Goal: Task Accomplishment & Management: Complete application form

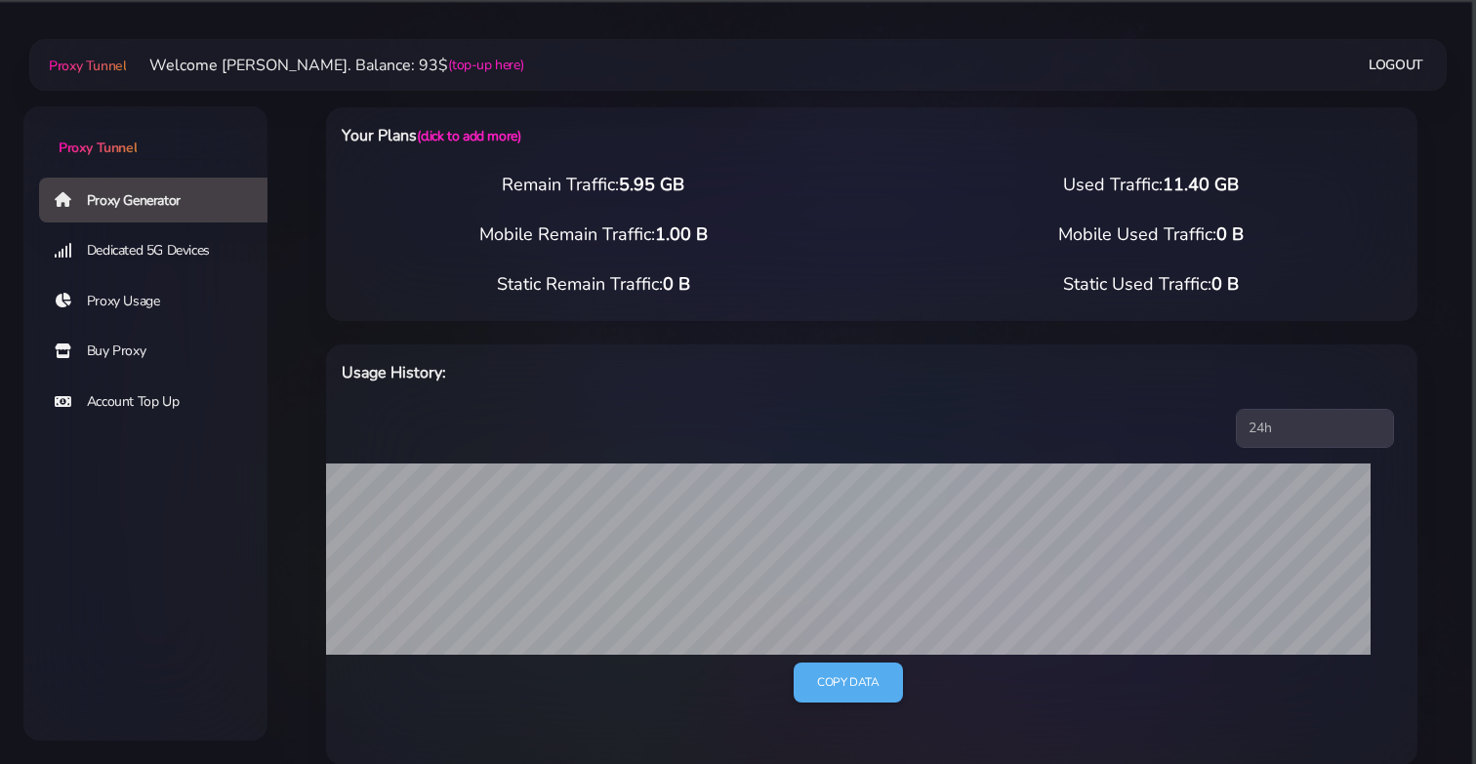
select select "TR"
click at [475, 139] on link "(click to add more)" at bounding box center [468, 136] width 103 height 19
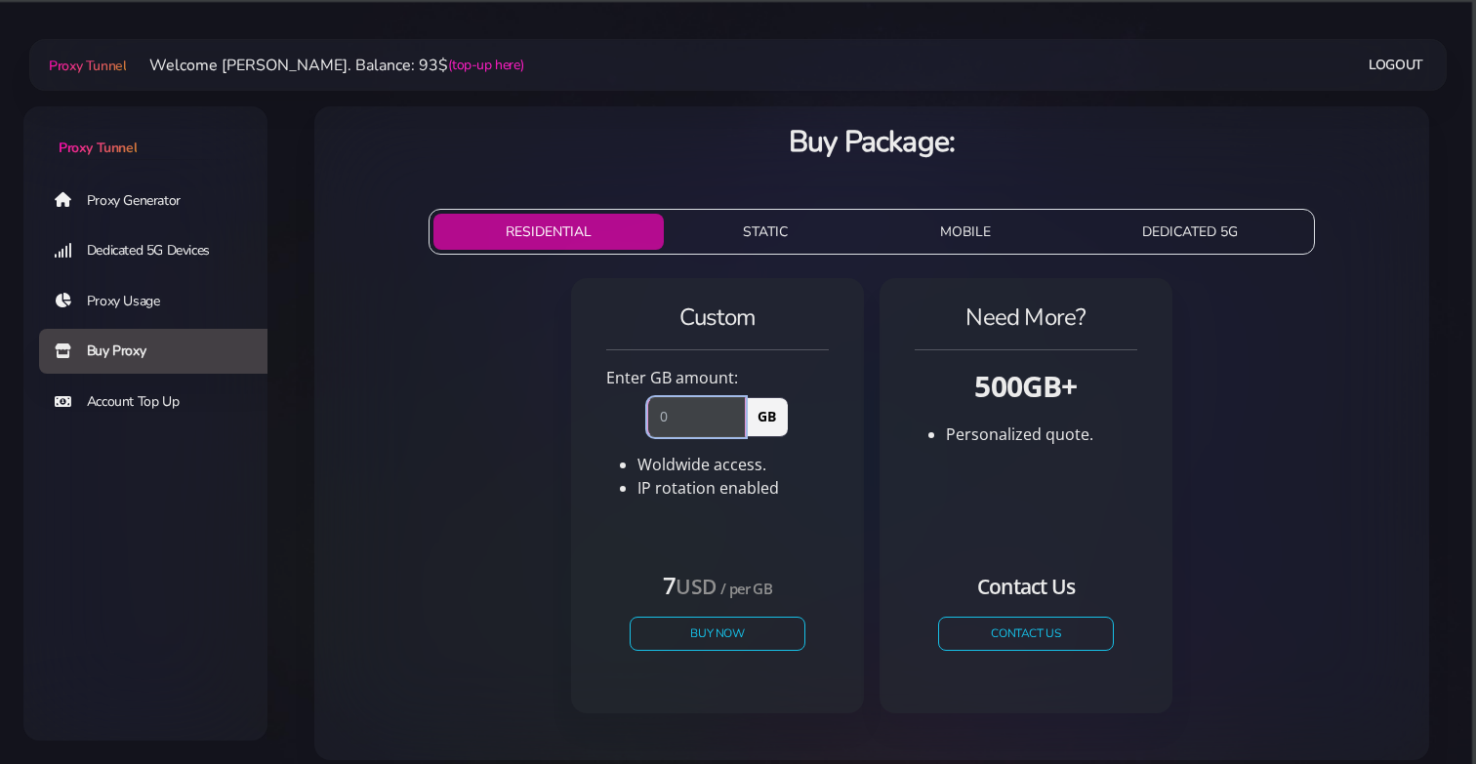
click at [683, 419] on input "number" at bounding box center [696, 416] width 99 height 39
